Goal: Transaction & Acquisition: Purchase product/service

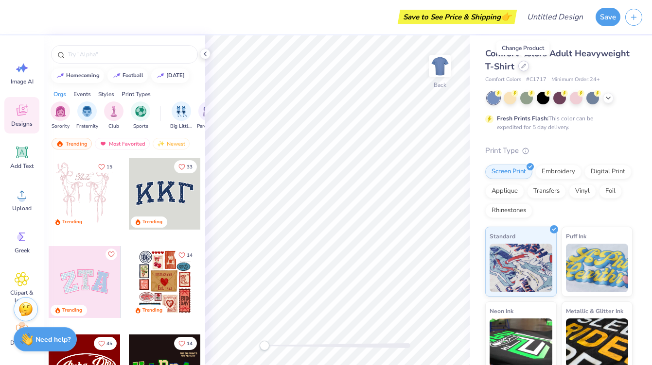
click at [522, 67] on icon at bounding box center [523, 66] width 5 height 5
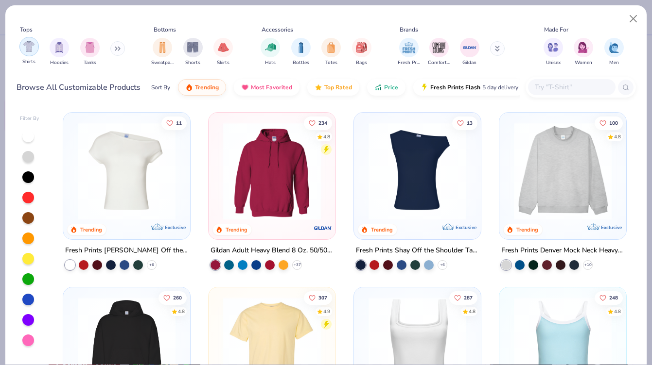
click at [31, 47] on img "filter for Shirts" at bounding box center [28, 46] width 11 height 11
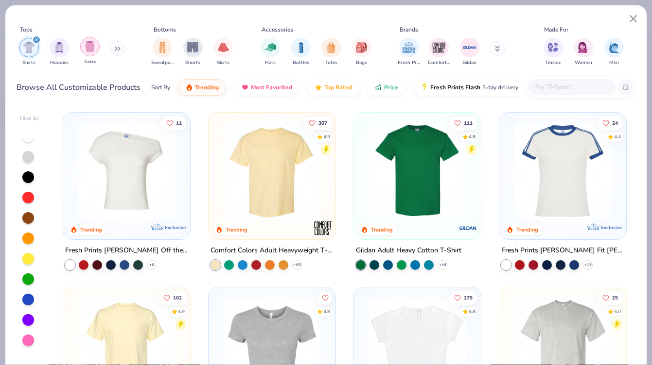
click at [82, 47] on div "filter for Tanks" at bounding box center [89, 46] width 19 height 19
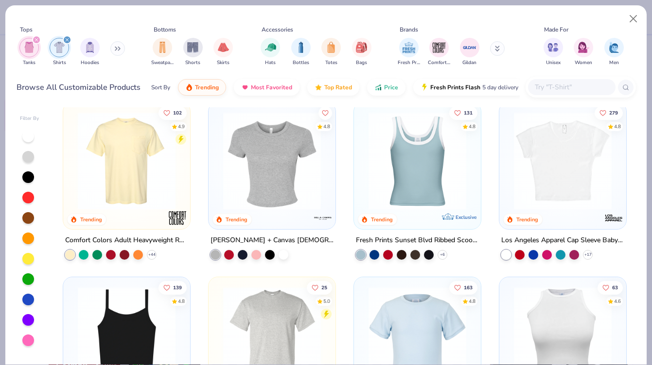
scroll to position [381, 0]
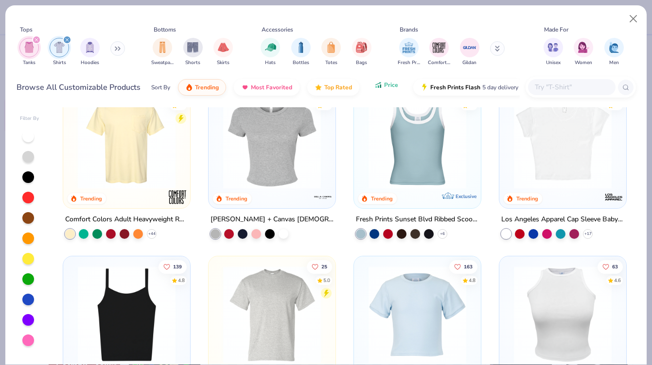
click at [394, 79] on button "Price" at bounding box center [386, 85] width 38 height 17
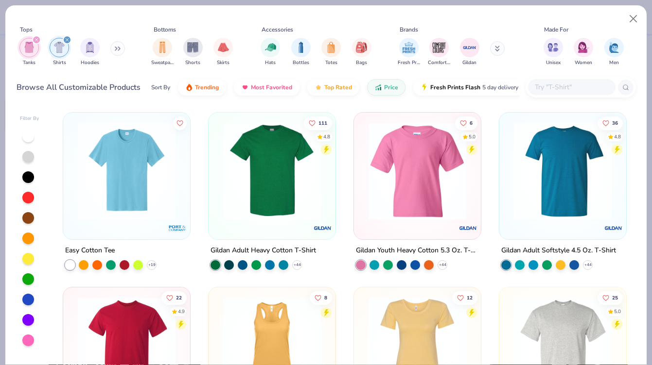
click at [68, 39] on icon "filter for Shirts" at bounding box center [67, 40] width 4 height 4
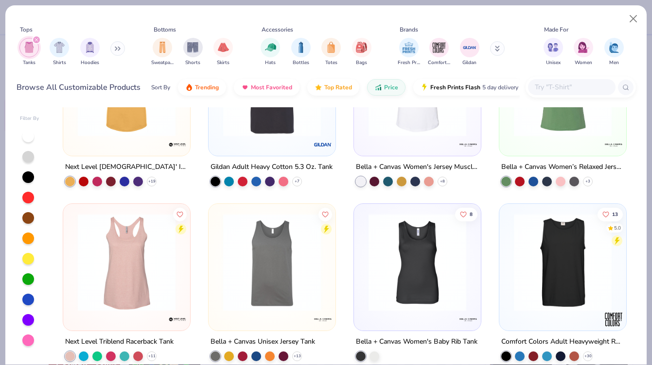
scroll to position [111, 0]
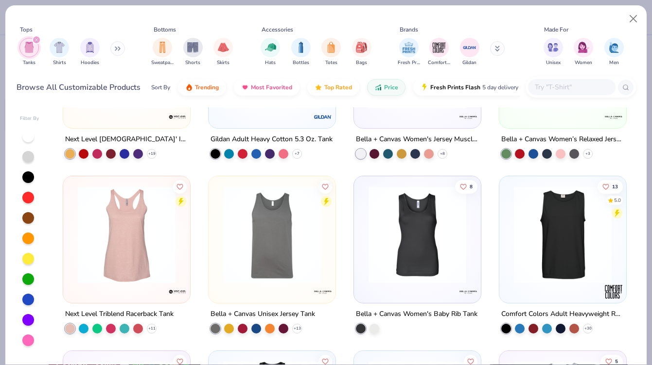
click at [422, 243] on img at bounding box center [416, 235] width 107 height 98
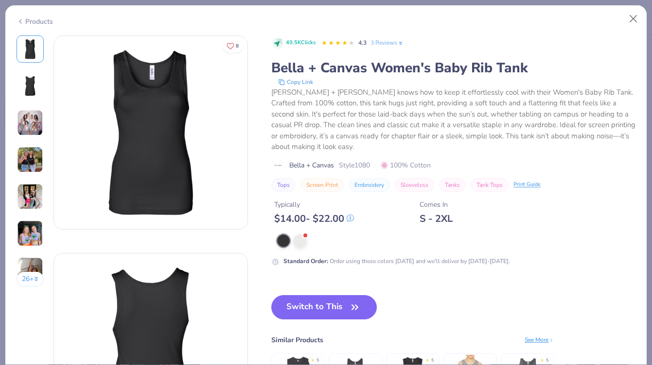
scroll to position [14, 0]
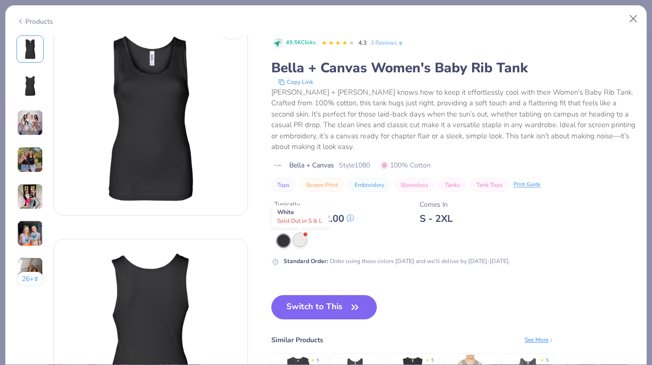
click at [298, 241] on div at bounding box center [299, 240] width 13 height 13
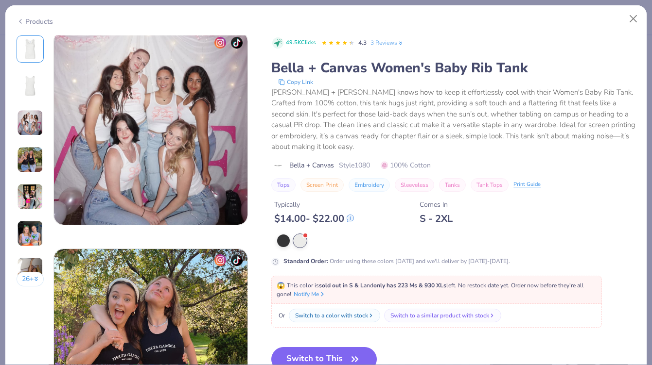
scroll to position [326, 0]
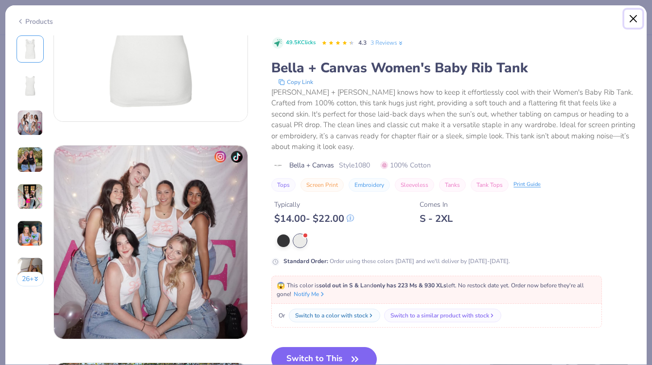
click at [634, 16] on button "Close" at bounding box center [633, 19] width 18 height 18
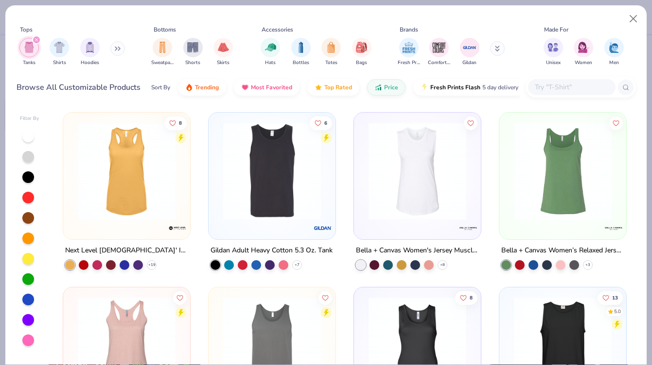
click at [288, 191] on img at bounding box center [271, 171] width 107 height 98
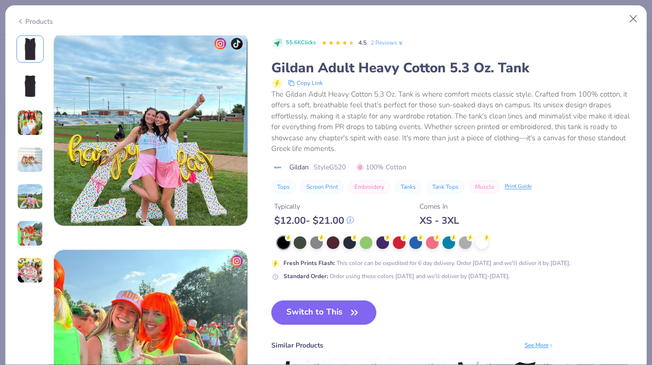
scroll to position [562, 0]
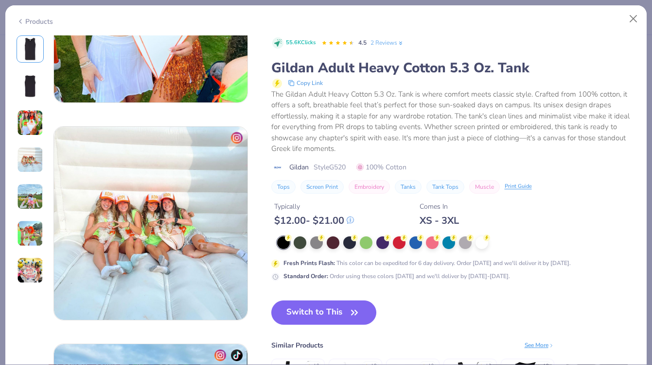
click at [28, 18] on div "Products" at bounding box center [35, 22] width 36 height 10
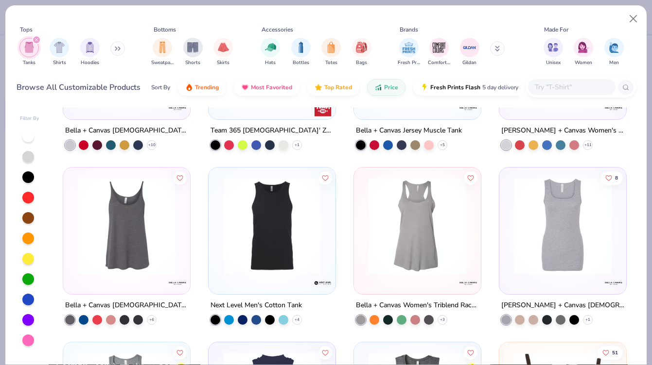
scroll to position [471, 0]
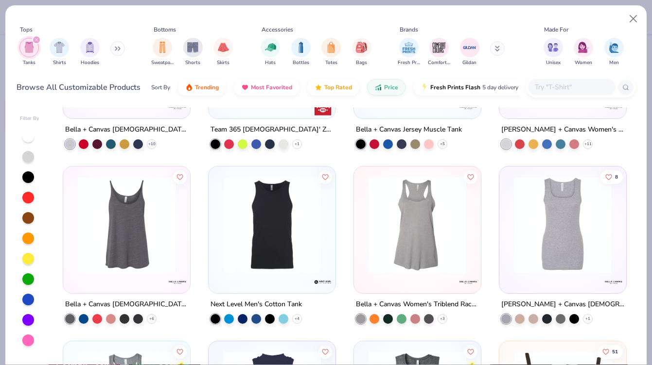
click at [119, 221] on img at bounding box center [126, 225] width 107 height 98
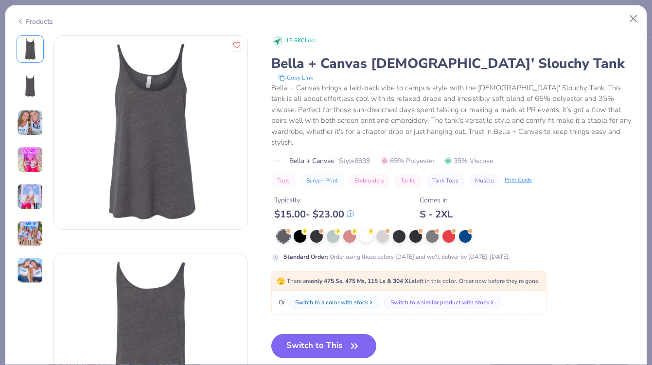
click at [32, 126] on img at bounding box center [30, 123] width 26 height 26
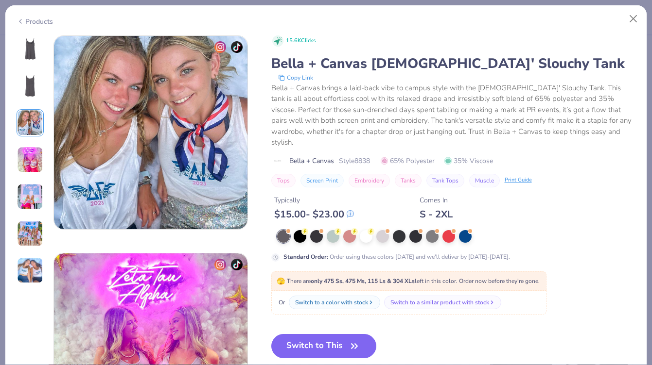
click at [32, 160] on img at bounding box center [30, 160] width 26 height 26
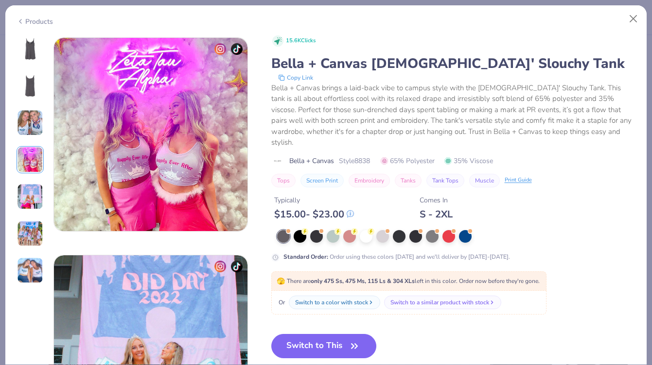
scroll to position [653, 0]
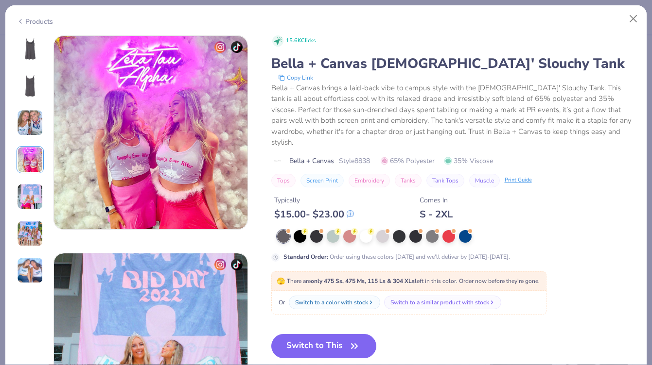
click at [32, 189] on img at bounding box center [30, 197] width 26 height 26
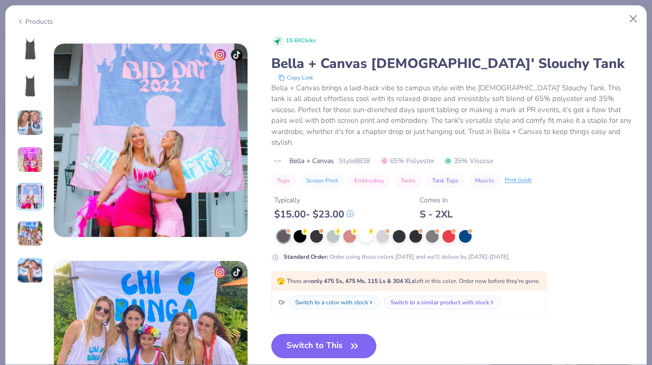
scroll to position [871, 0]
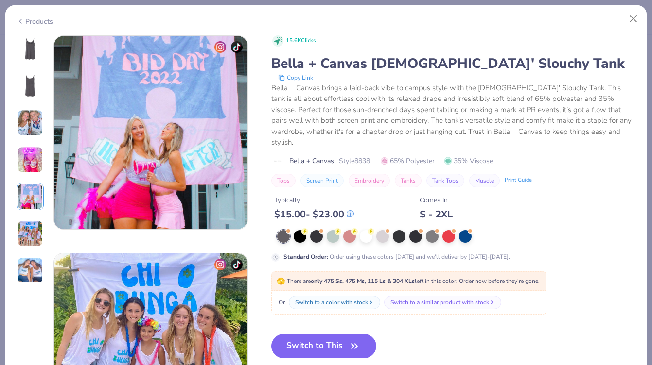
click at [34, 227] on img at bounding box center [30, 234] width 26 height 26
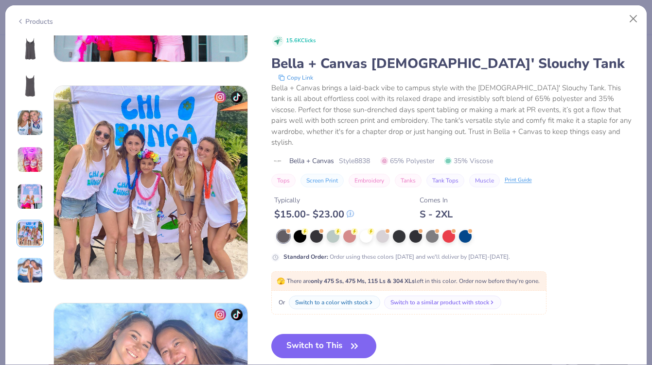
scroll to position [1088, 0]
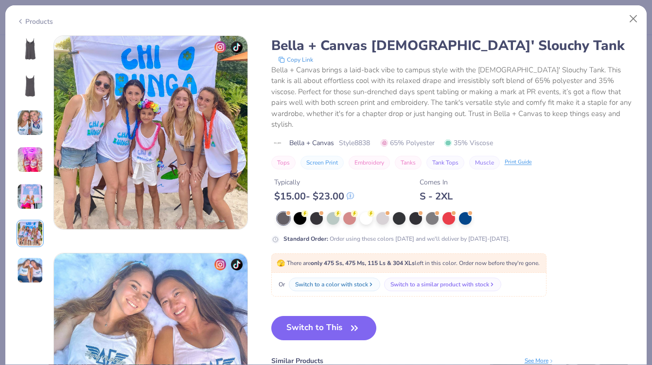
click at [31, 258] on img at bounding box center [30, 271] width 26 height 26
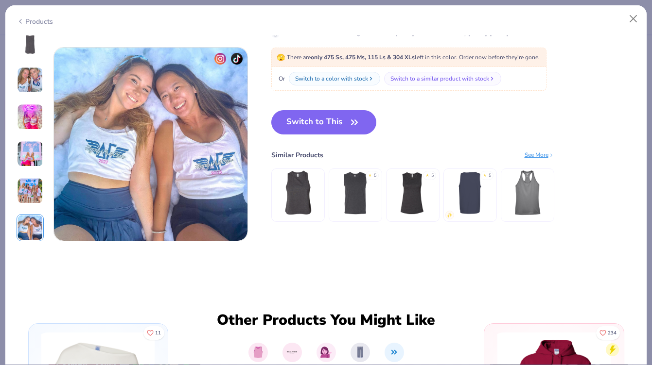
scroll to position [1049, 0]
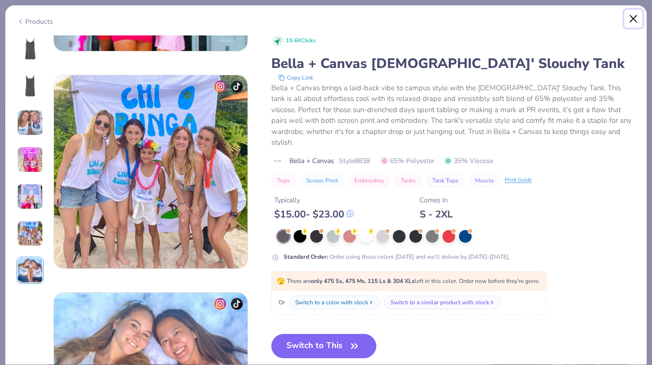
click at [633, 20] on button "Close" at bounding box center [633, 19] width 18 height 18
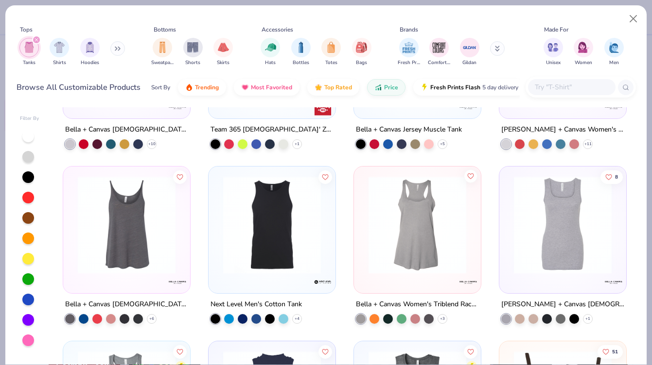
scroll to position [521, 0]
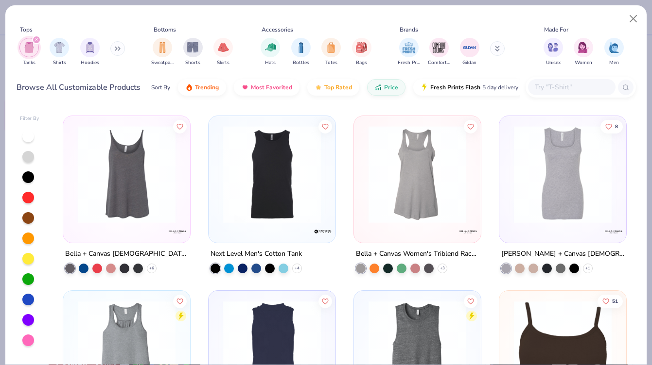
click at [544, 197] on img at bounding box center [562, 175] width 107 height 98
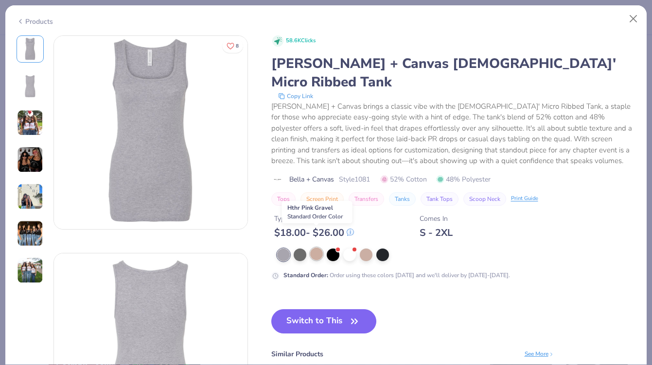
click at [316, 248] on div at bounding box center [316, 254] width 13 height 13
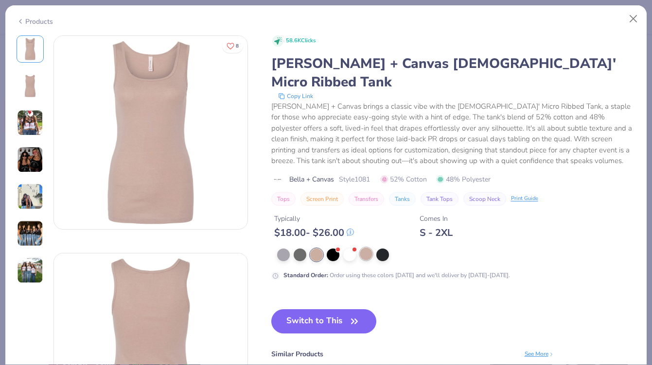
click at [366, 248] on div at bounding box center [366, 254] width 13 height 13
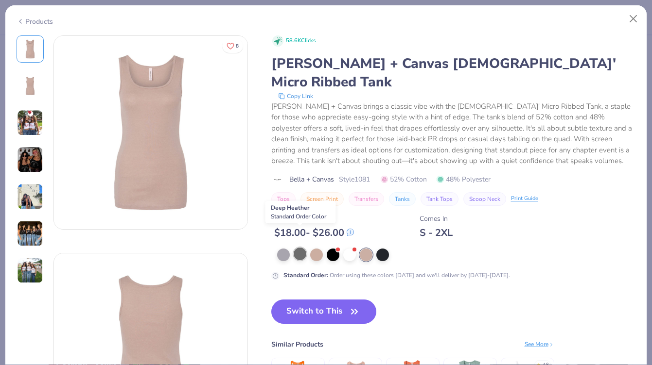
click at [300, 248] on div at bounding box center [299, 254] width 13 height 13
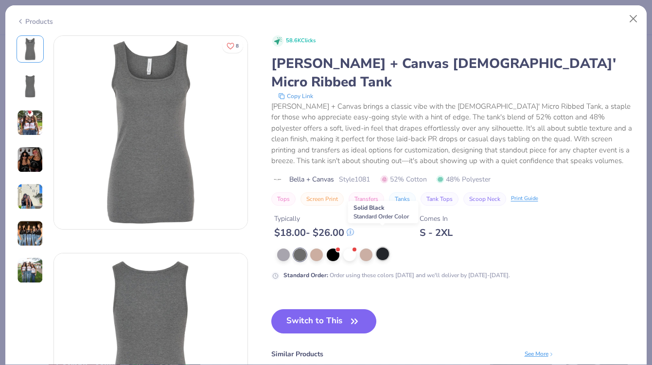
click at [378, 248] on div at bounding box center [382, 254] width 13 height 13
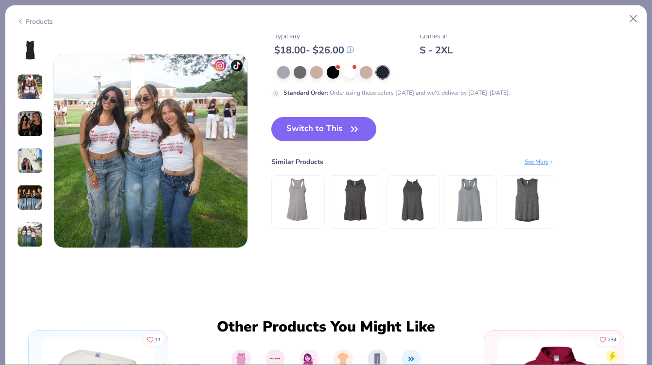
scroll to position [1309, 0]
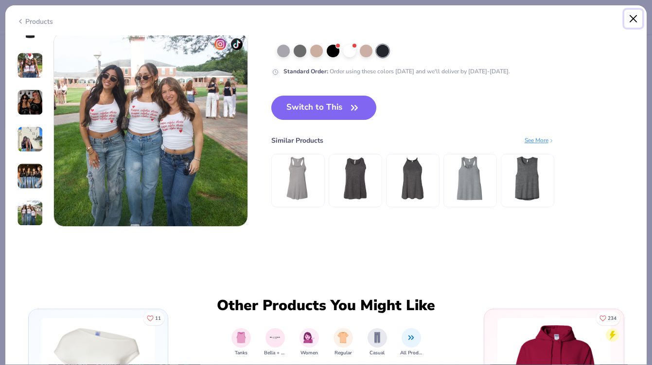
click at [634, 13] on button "Close" at bounding box center [633, 19] width 18 height 18
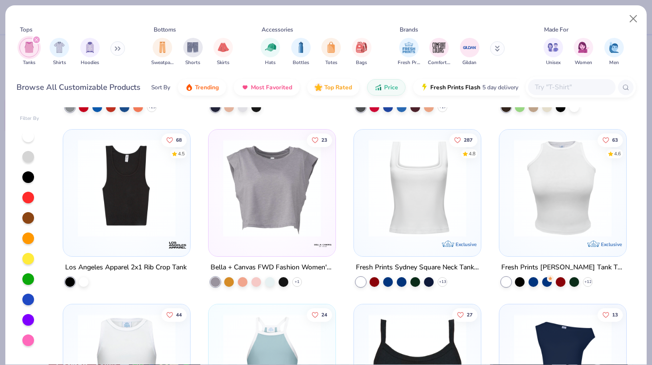
scroll to position [859, 0]
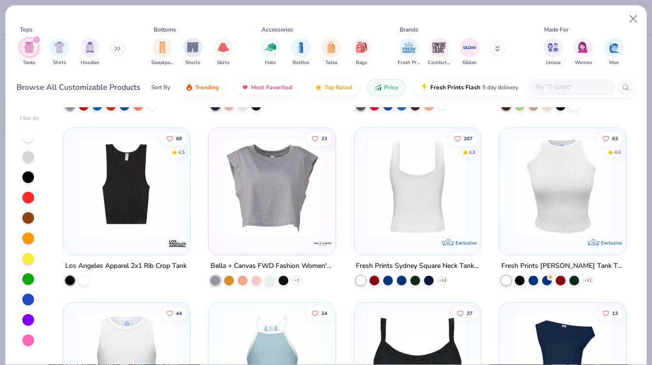
click at [397, 206] on img at bounding box center [416, 187] width 107 height 98
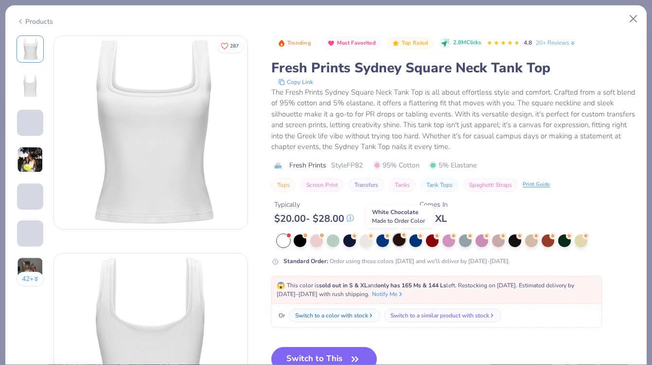
click at [398, 241] on div at bounding box center [399, 240] width 13 height 13
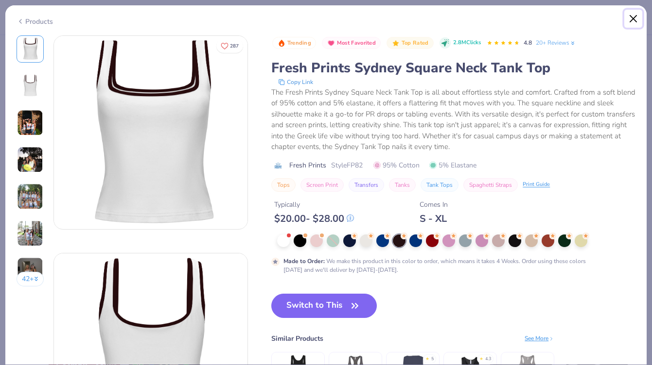
click at [636, 21] on button "Close" at bounding box center [633, 19] width 18 height 18
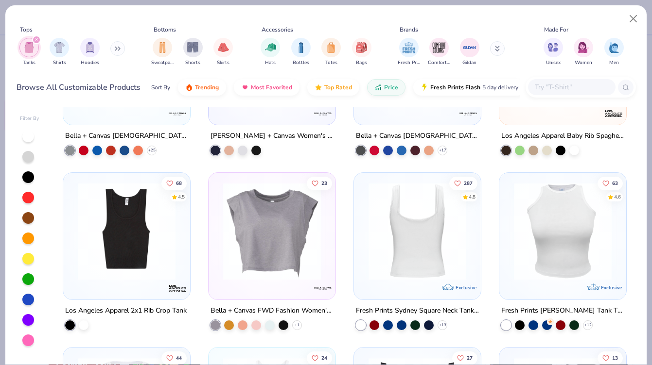
scroll to position [820, 0]
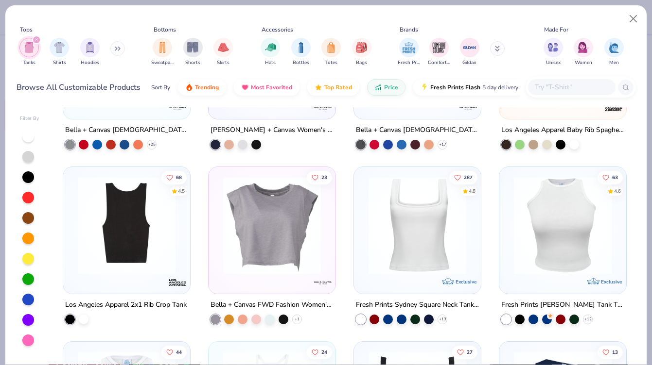
click at [73, 237] on img at bounding box center [19, 226] width 107 height 98
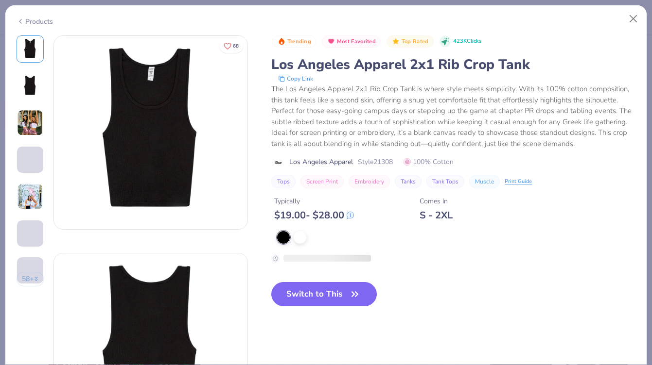
click at [32, 95] on img at bounding box center [29, 85] width 23 height 23
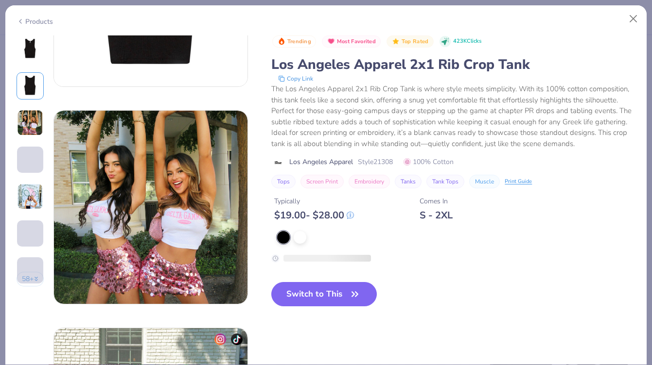
scroll to position [383, 0]
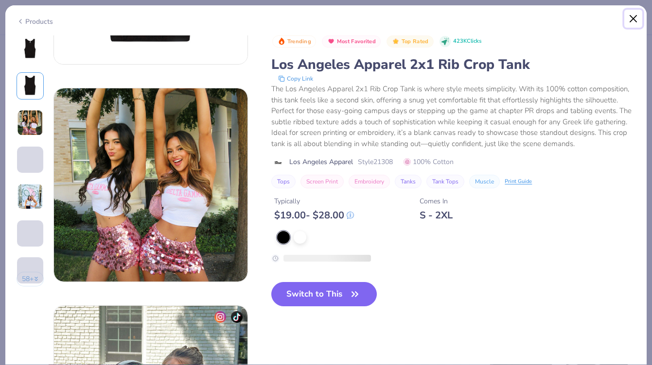
click at [636, 15] on button "Close" at bounding box center [633, 19] width 18 height 18
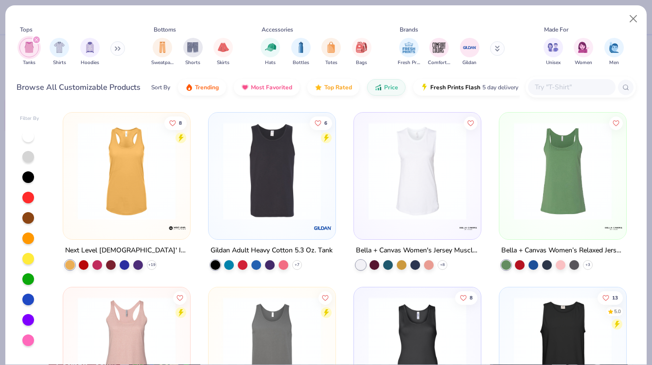
click at [124, 182] on img at bounding box center [126, 171] width 107 height 98
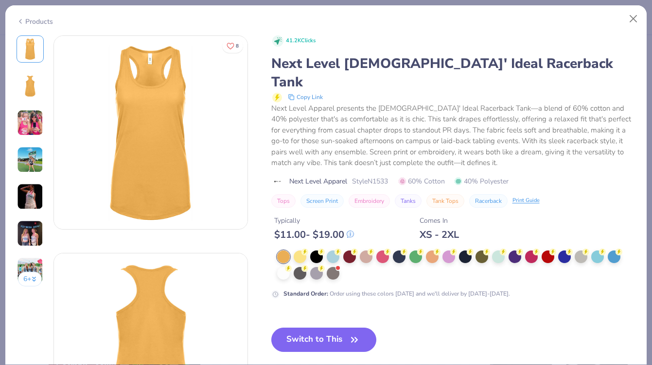
click at [35, 131] on img at bounding box center [30, 123] width 26 height 26
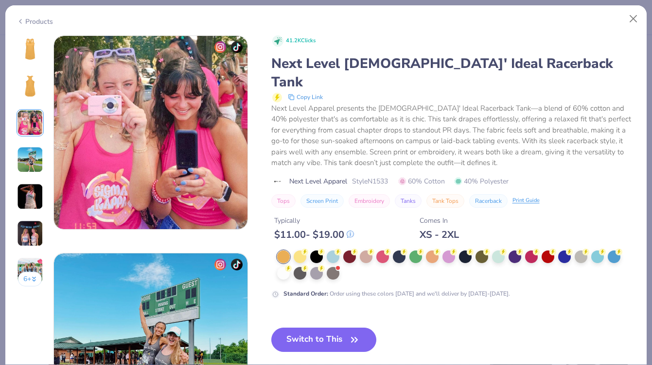
click at [35, 156] on img at bounding box center [30, 160] width 26 height 26
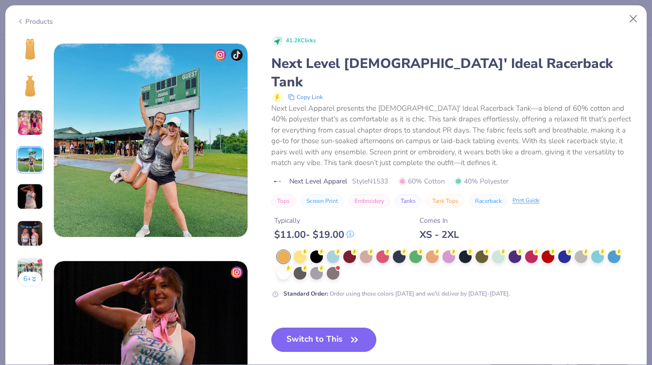
scroll to position [653, 0]
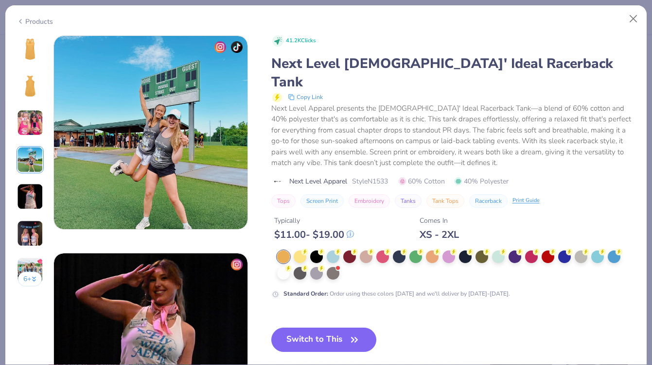
click at [29, 190] on img at bounding box center [30, 197] width 26 height 26
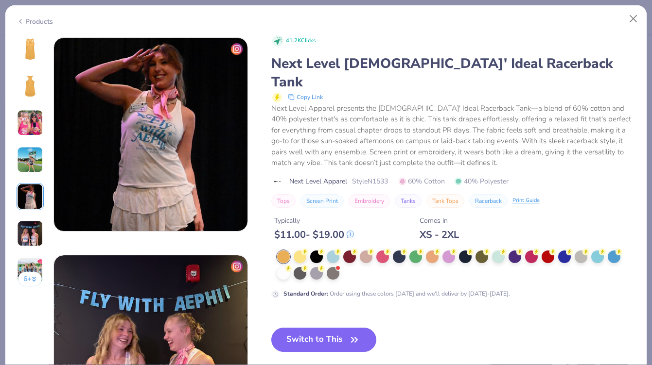
scroll to position [871, 0]
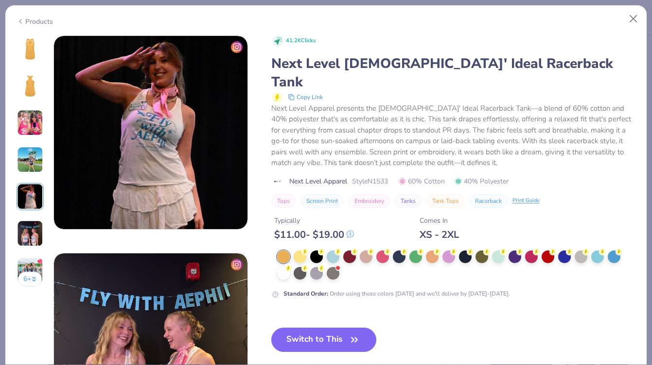
click at [34, 222] on img at bounding box center [30, 234] width 26 height 26
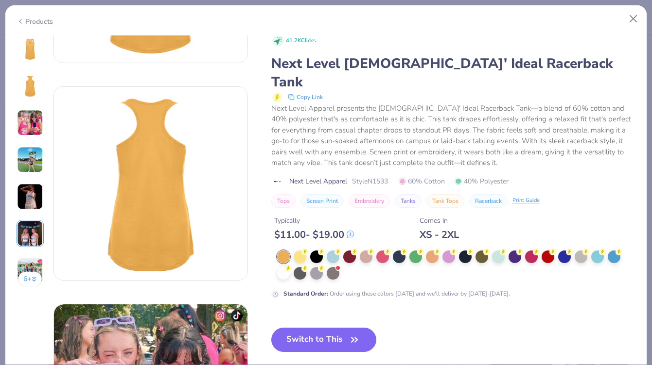
scroll to position [0, 0]
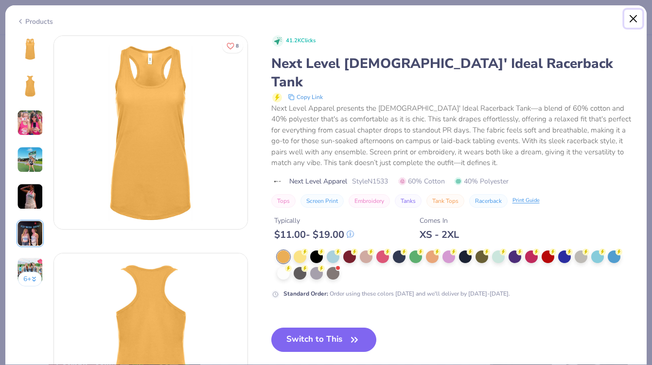
click at [637, 13] on button "Close" at bounding box center [633, 19] width 18 height 18
